Goal: Transaction & Acquisition: Purchase product/service

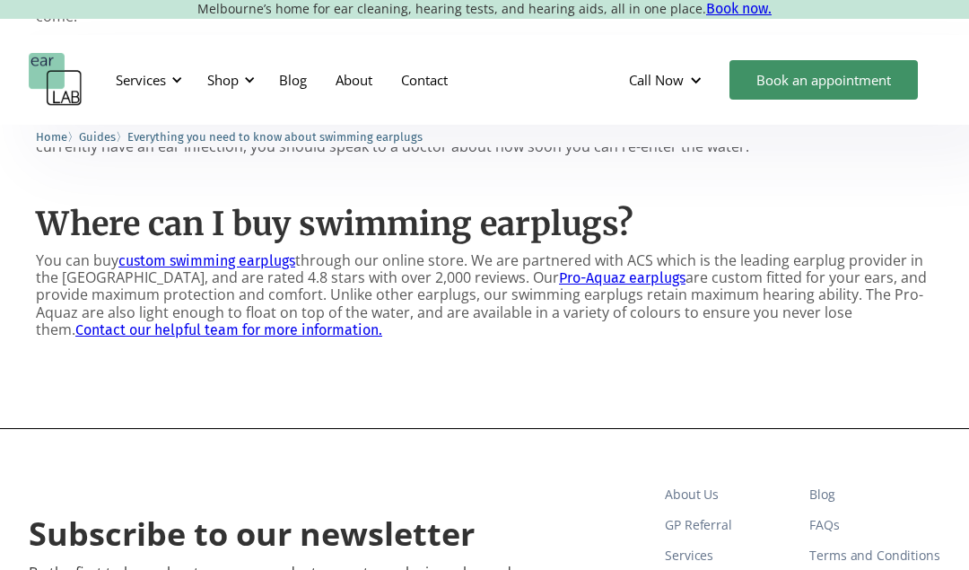
scroll to position [2046, 0]
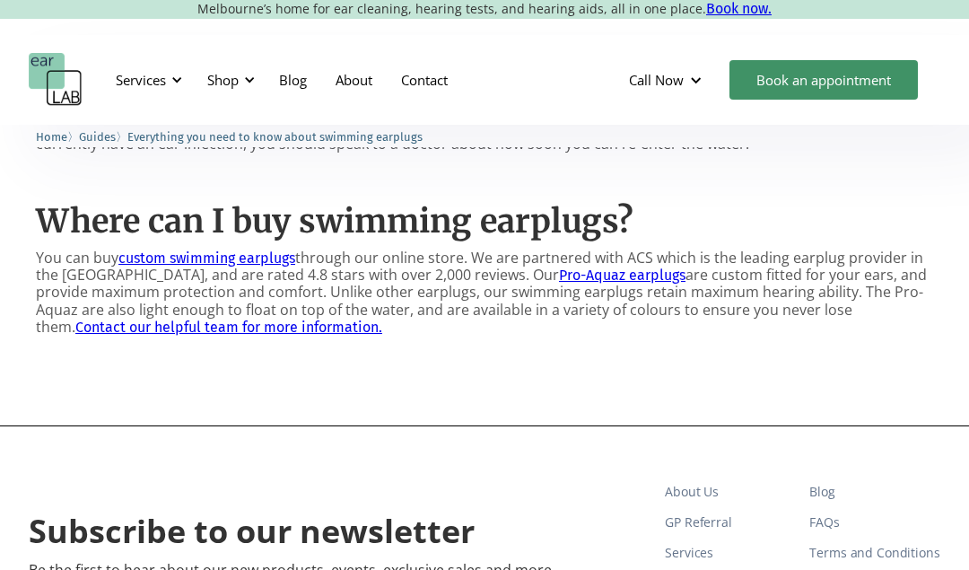
click at [559, 277] on link "Pro-Aquaz earplugs" at bounding box center [622, 274] width 126 height 17
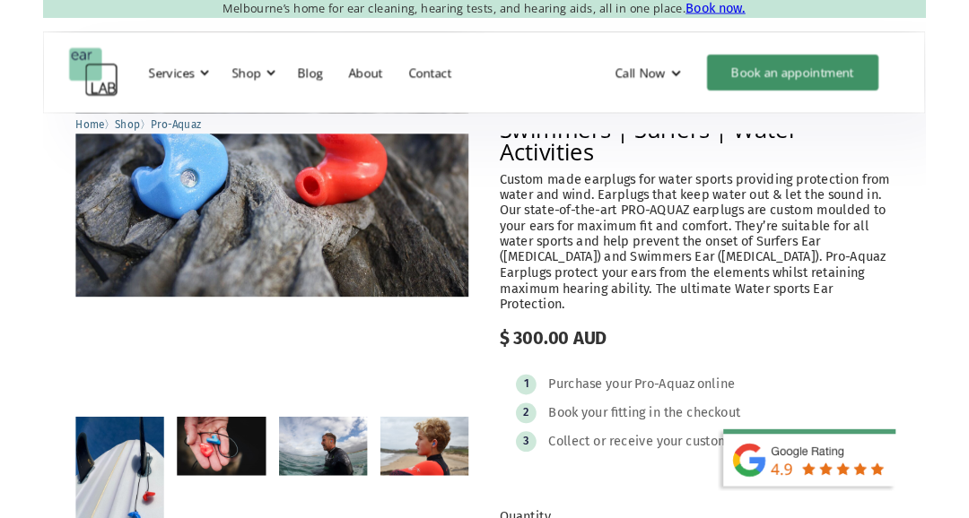
scroll to position [158, 0]
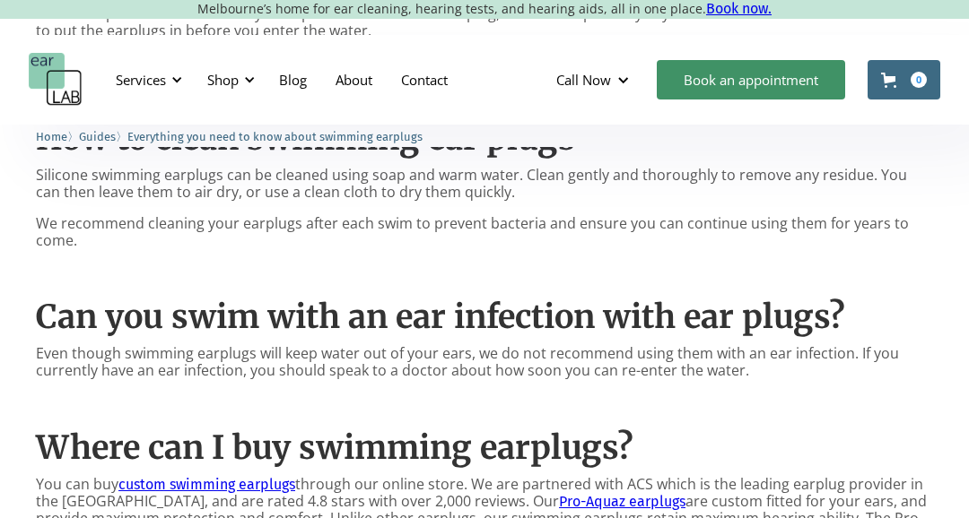
scroll to position [1819, 0]
